Goal: Information Seeking & Learning: Learn about a topic

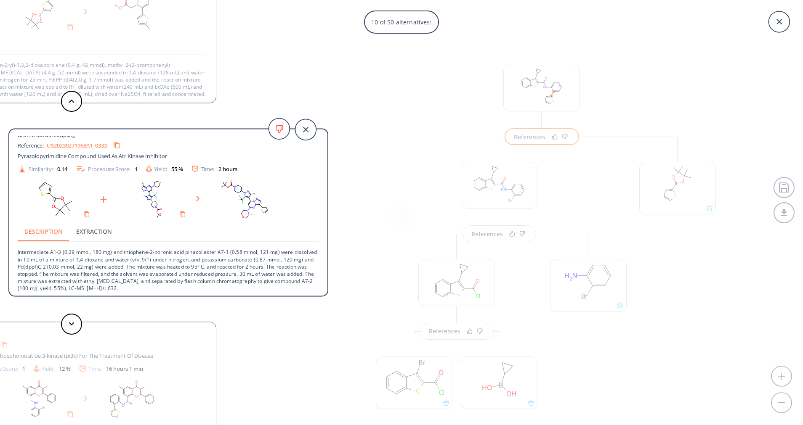
scroll to position [8, 0]
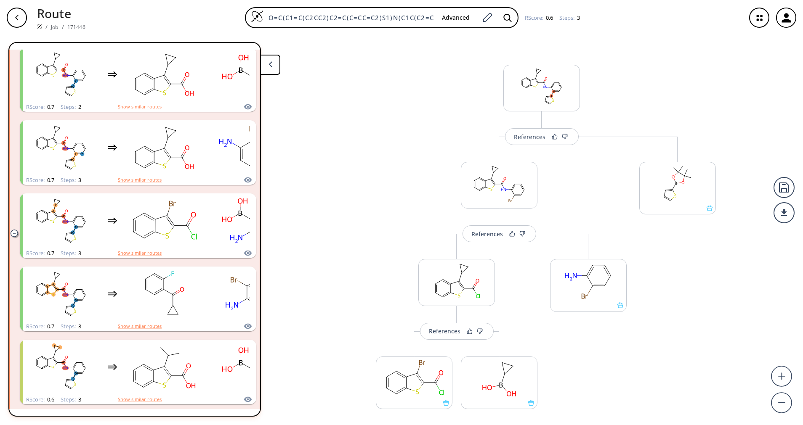
scroll to position [252, 0]
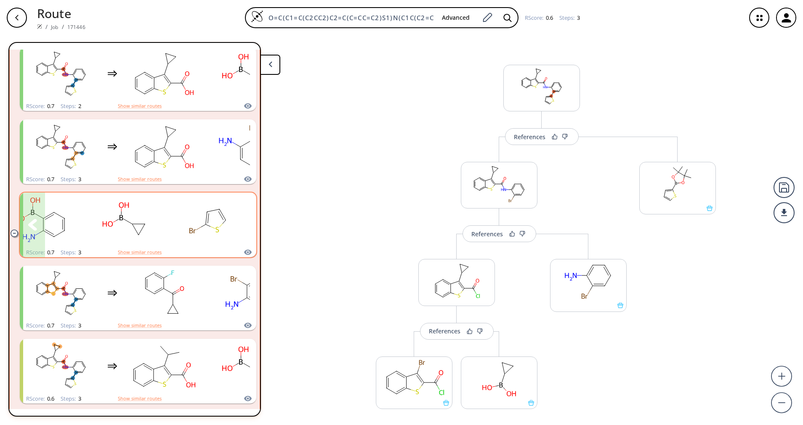
click at [239, 227] on icon "clusters" at bounding box center [243, 225] width 9 height 12
click at [170, 238] on div "clusters" at bounding box center [31, 220] width 431 height 55
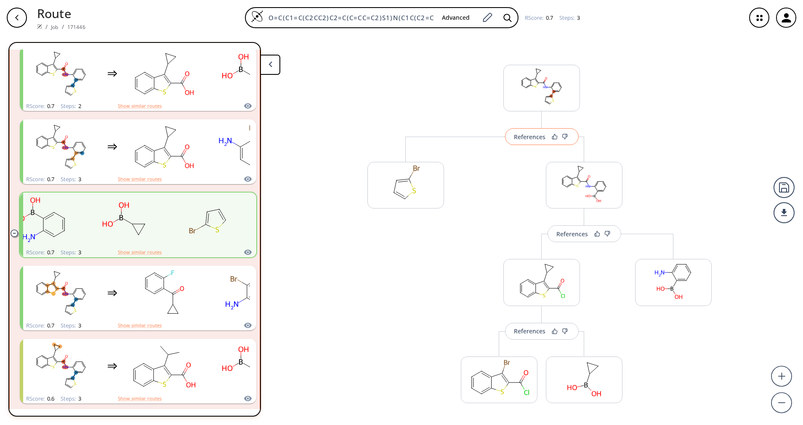
click at [541, 141] on button "References" at bounding box center [542, 136] width 74 height 17
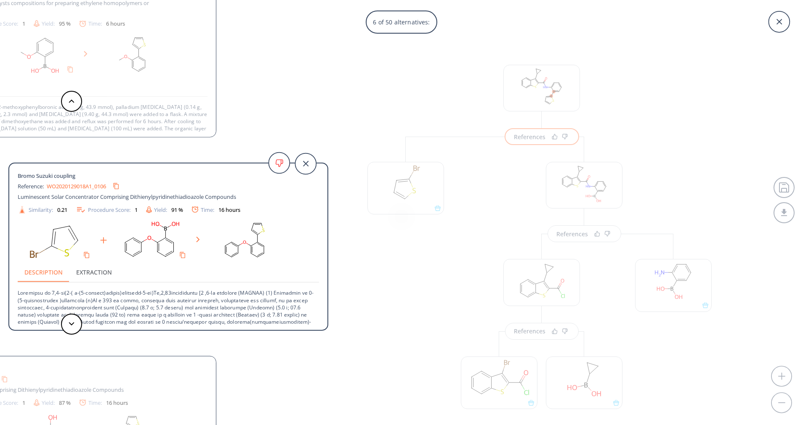
scroll to position [31, 0]
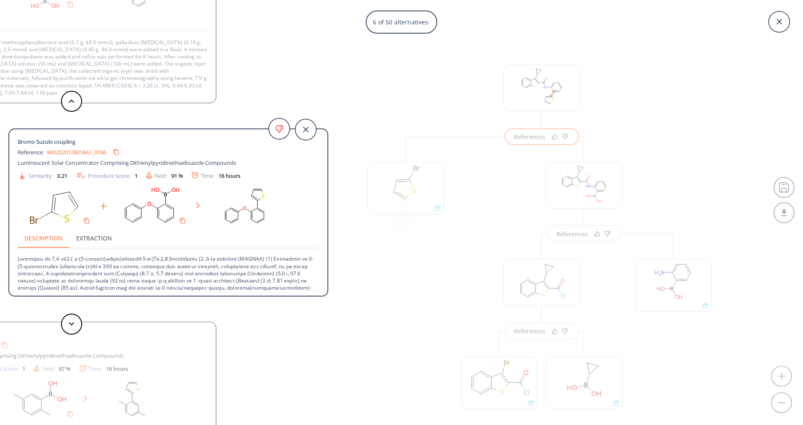
click at [354, 119] on div "6 of 50 alternatives: CANON KABUSHIKI KAISHA, [PERSON_NAME], [PERSON_NAME], [PE…" at bounding box center [401, 212] width 803 height 425
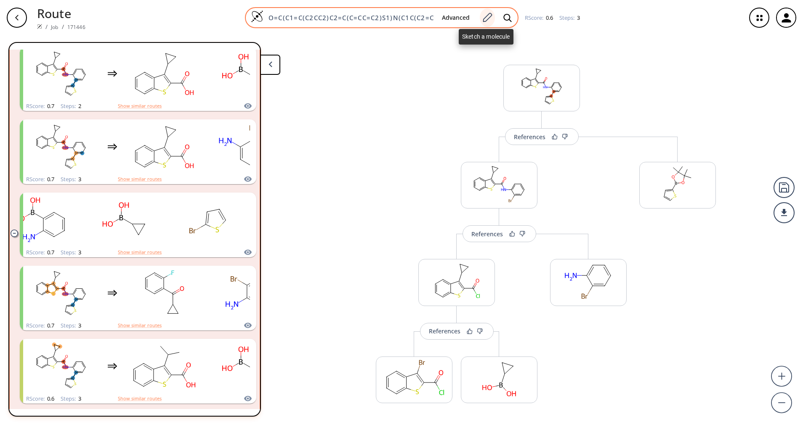
click at [487, 23] on div at bounding box center [487, 17] width 15 height 19
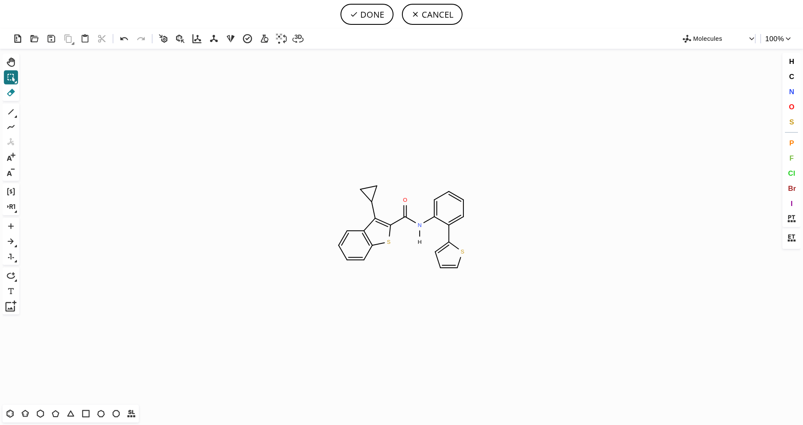
click at [16, 94] on icon at bounding box center [10, 92] width 11 height 11
click at [369, 189] on icon at bounding box center [368, 188] width 21 height 12
click at [365, 193] on icon at bounding box center [368, 198] width 14 height 15
click at [365, 189] on tspan "H" at bounding box center [364, 189] width 4 height 6
click at [384, 18] on button "DONE" at bounding box center [366, 14] width 53 height 21
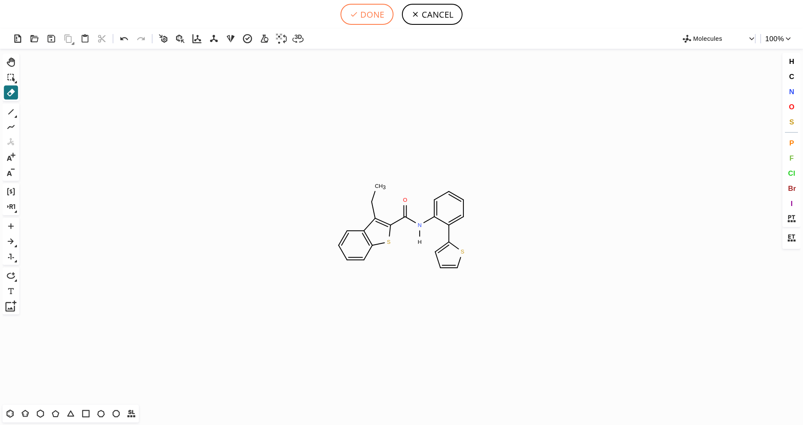
type input "O=C(N([H])C1=CC=CC=C1C1SC=CC=1)C1SC2C=CC=CC=2C=1CC"
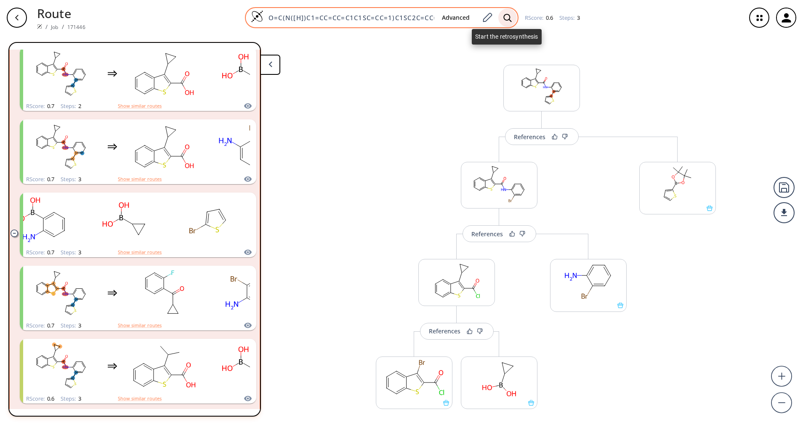
click at [512, 12] on div at bounding box center [507, 17] width 19 height 19
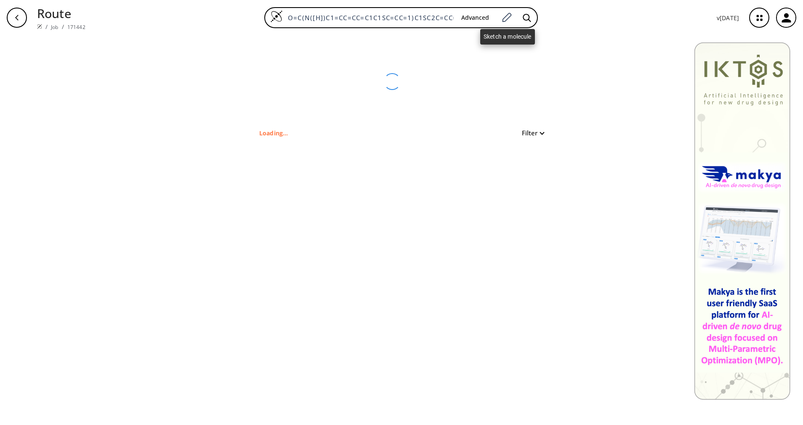
type input "O=C(NC1=C(C2=CC=CS2)C=CC=C1)C3=C(CC)C(C=CC=C4)=C4S3"
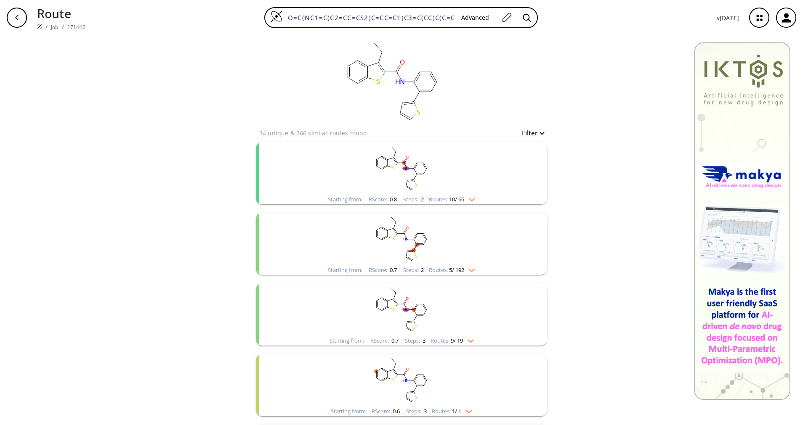
click at [466, 195] on img "clusters" at bounding box center [469, 198] width 11 height 7
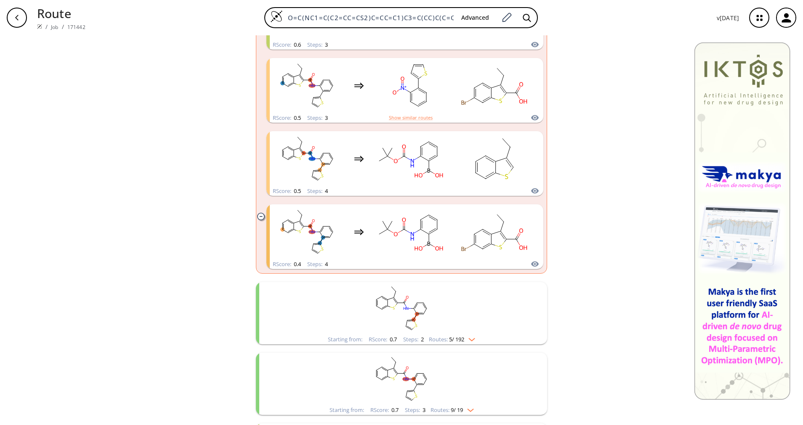
scroll to position [694, 0]
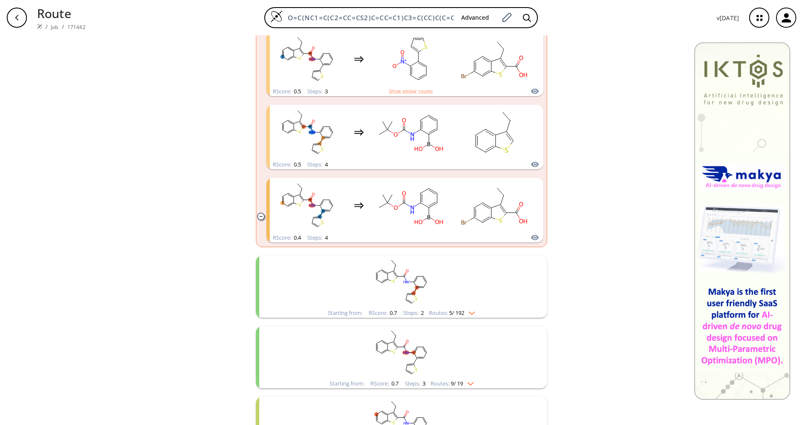
click at [474, 309] on div "Starting from: RScore : 0.7 Steps : 2 Routes: 5 / 192" at bounding box center [402, 313] width 160 height 10
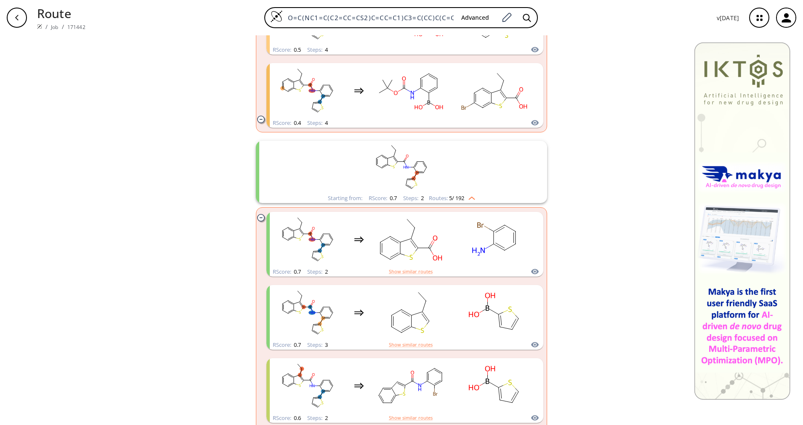
scroll to position [821, 0]
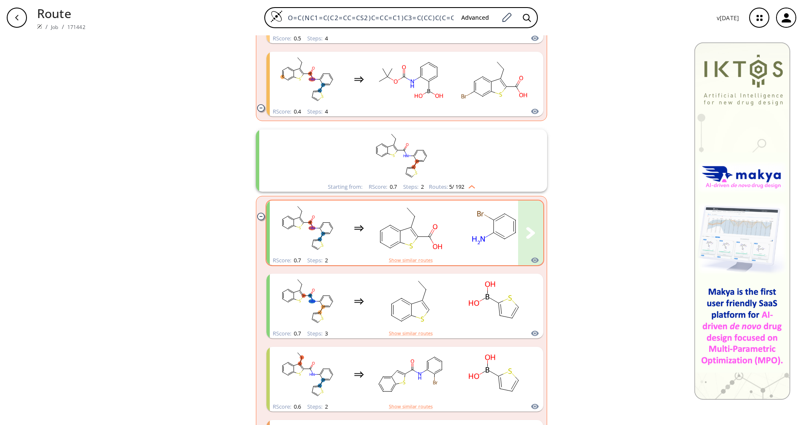
click at [435, 227] on rect "clusters" at bounding box center [410, 228] width 76 height 53
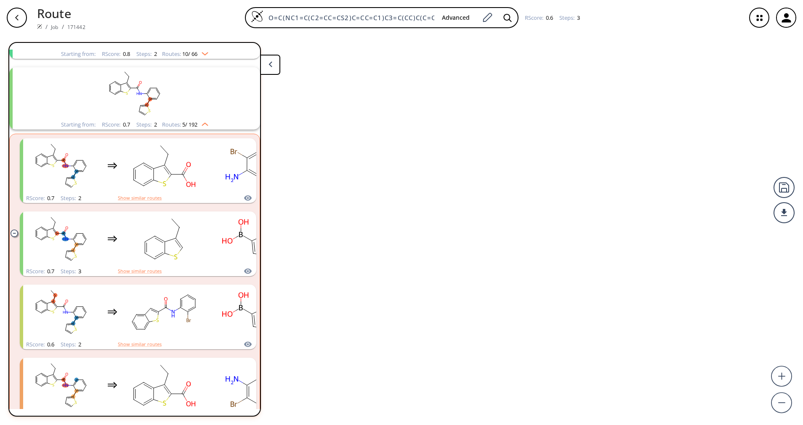
scroll to position [90, 0]
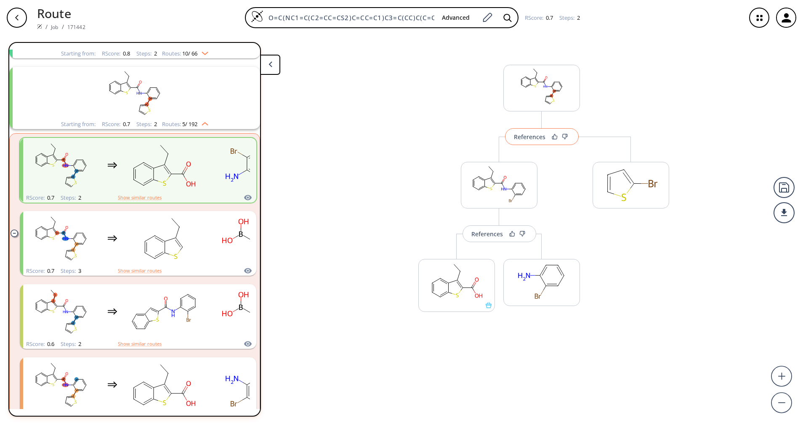
click at [542, 140] on div "References" at bounding box center [530, 136] width 32 height 5
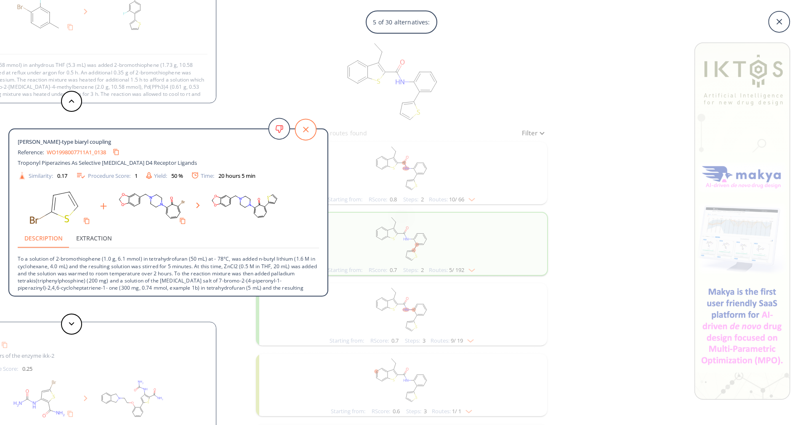
click at [311, 134] on icon at bounding box center [305, 129] width 21 height 21
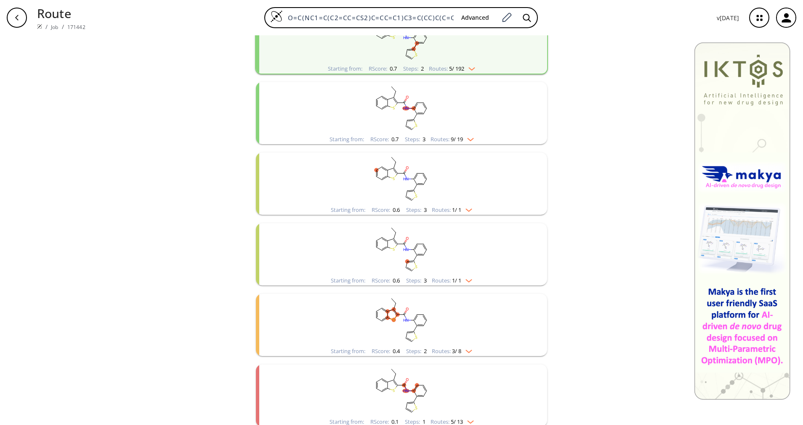
scroll to position [207, 0]
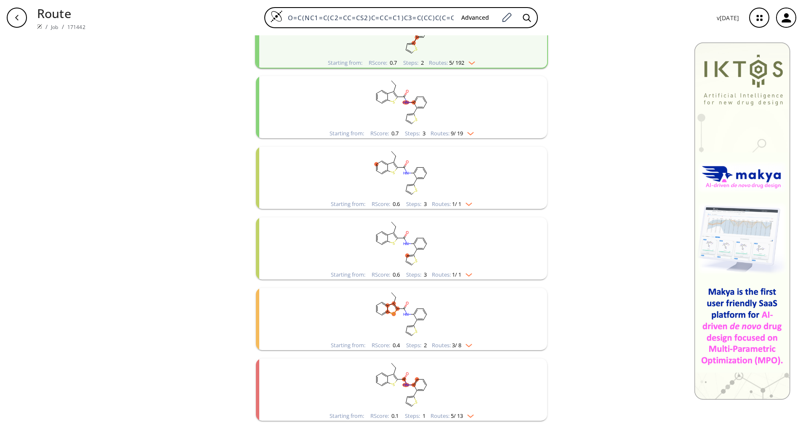
click at [452, 275] on span "1 / 1" at bounding box center [456, 274] width 9 height 5
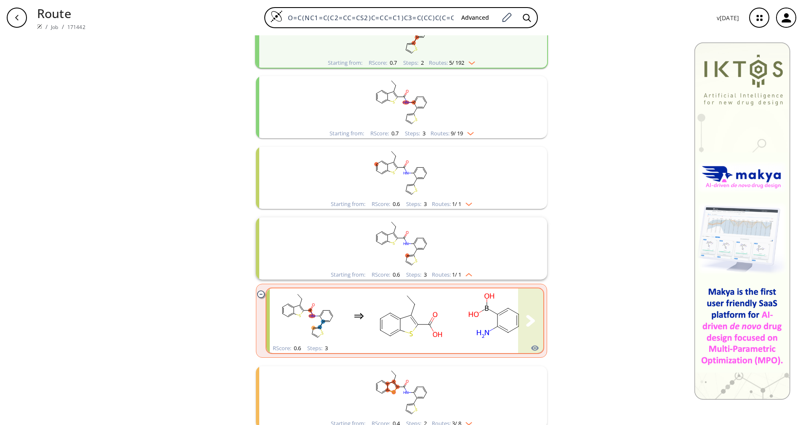
click at [451, 314] on div "clusters" at bounding box center [443, 316] width 347 height 55
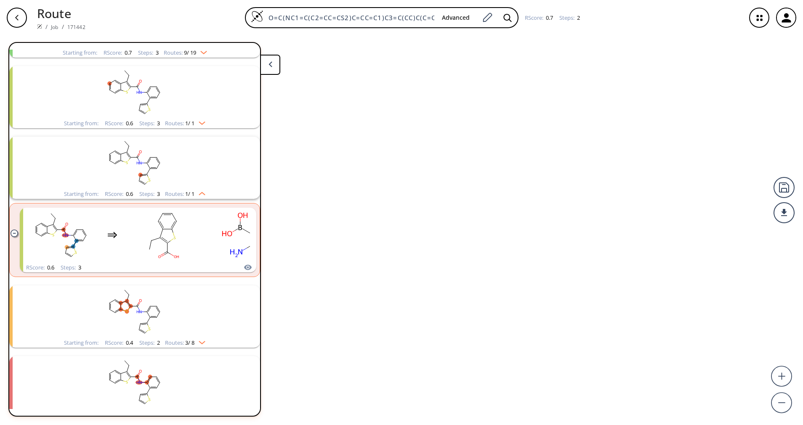
scroll to position [239, 0]
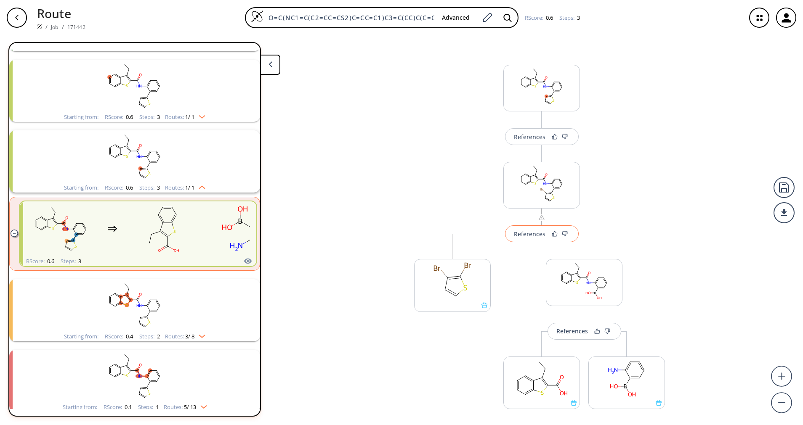
click at [544, 236] on button "References" at bounding box center [542, 234] width 74 height 17
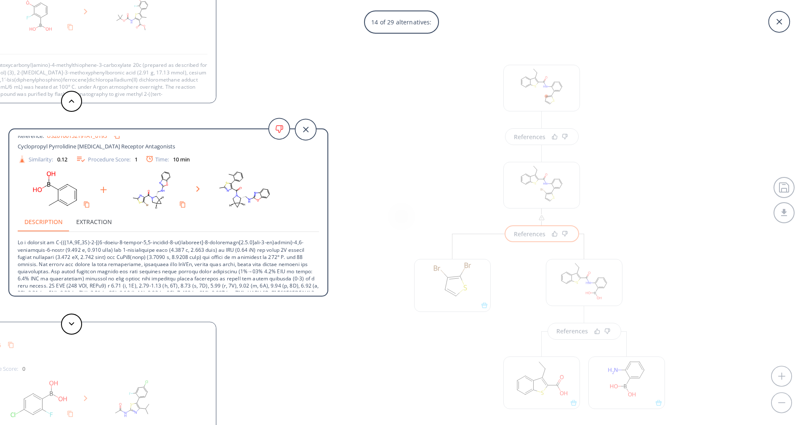
scroll to position [30, 0]
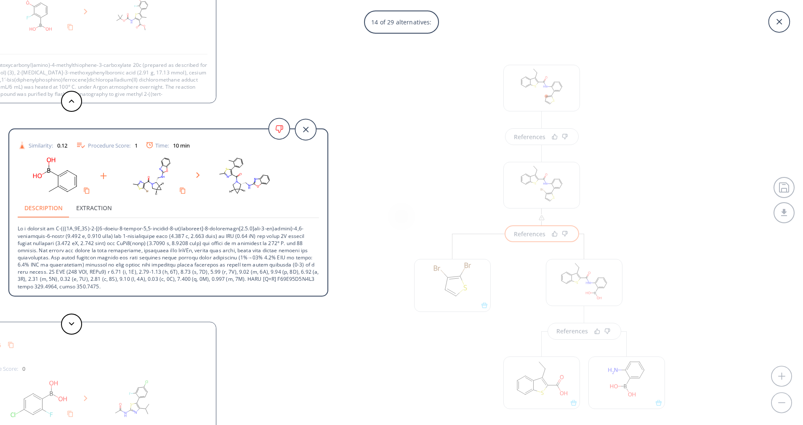
click at [674, 379] on div "14 of 29 alternatives: Bromo Suzuki coupling Reference: US20230134932A1_0504 Ei…" at bounding box center [401, 212] width 803 height 425
